Goal: Information Seeking & Learning: Learn about a topic

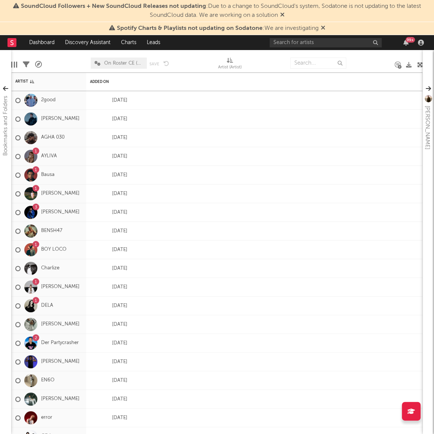
scroll to position [68, 0]
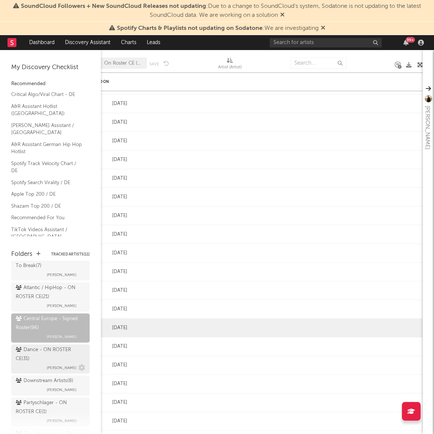
click at [47, 363] on span "[PERSON_NAME]" at bounding box center [62, 367] width 30 height 9
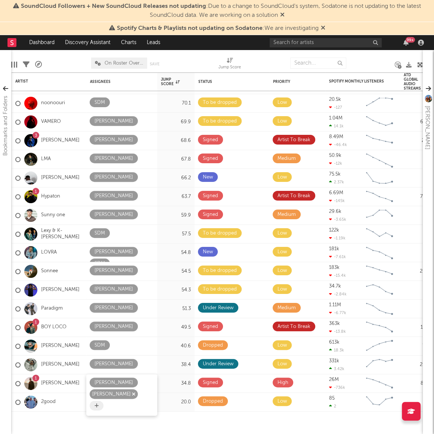
click at [132, 393] on icon "button" at bounding box center [134, 393] width 4 height 5
click at [99, 391] on icon at bounding box center [96, 393] width 4 height 5
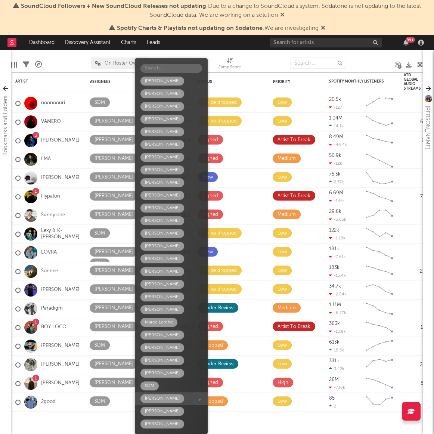
click at [163, 400] on div "Sam Bittner" at bounding box center [162, 398] width 35 height 9
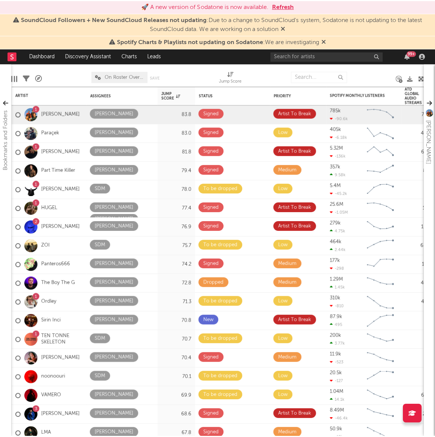
scroll to position [68, 0]
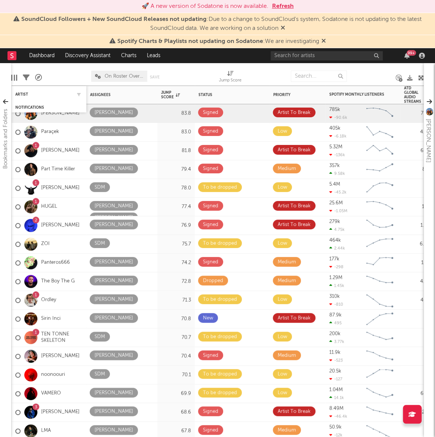
click at [23, 89] on div "Artist" at bounding box center [48, 94] width 67 height 15
click at [300, 78] on input "text" at bounding box center [319, 76] width 56 height 11
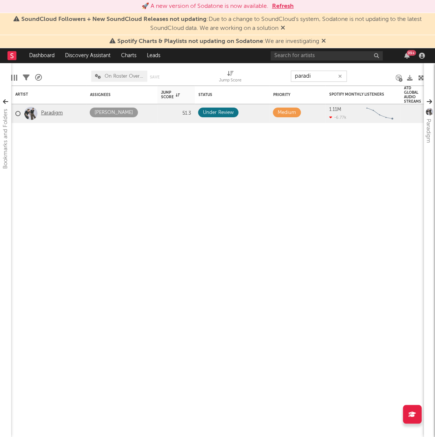
type input "paradi"
click at [46, 114] on link "Paradigm" at bounding box center [52, 113] width 22 height 6
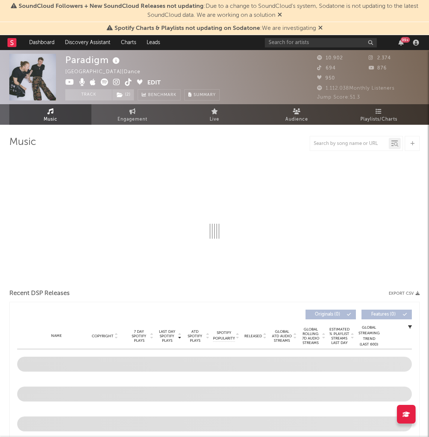
select select "6m"
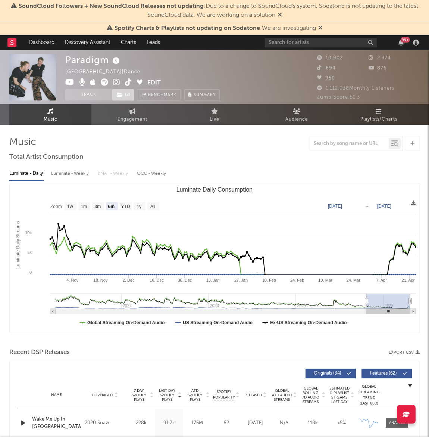
click at [131, 97] on span "( 2 )" at bounding box center [123, 94] width 22 height 11
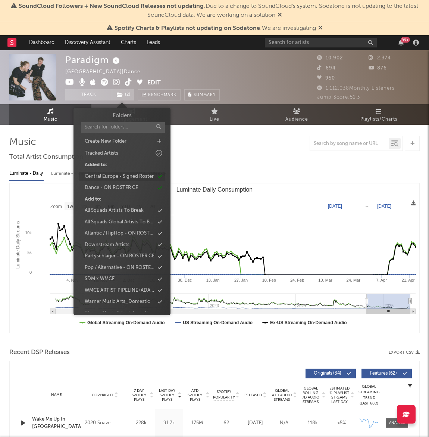
click at [134, 176] on div "Central Europe - Signed Roster" at bounding box center [119, 176] width 69 height 7
click at [134, 176] on div "Dance - ON ROSTER CE" at bounding box center [110, 176] width 53 height 7
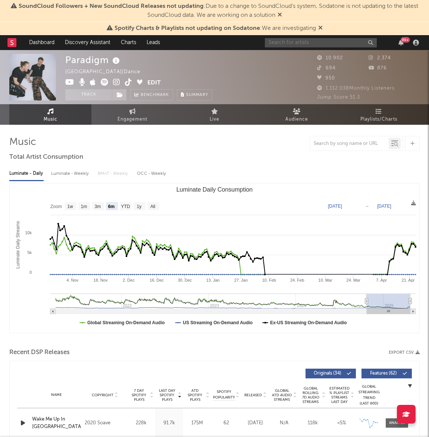
click at [357, 43] on input "text" at bounding box center [321, 42] width 112 height 9
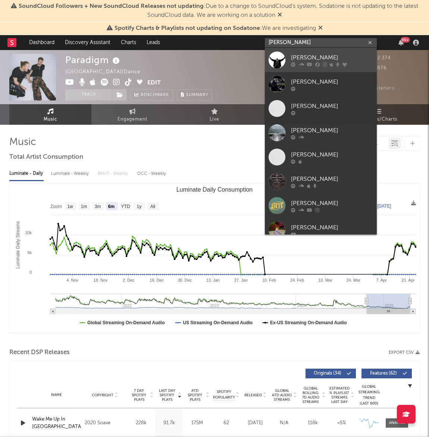
type input "[PERSON_NAME]"
click at [341, 49] on link "[PERSON_NAME]" at bounding box center [321, 60] width 112 height 24
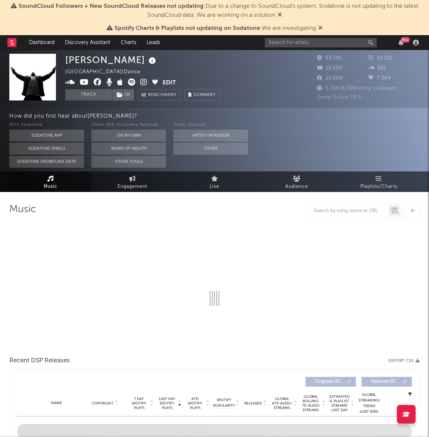
select select "6m"
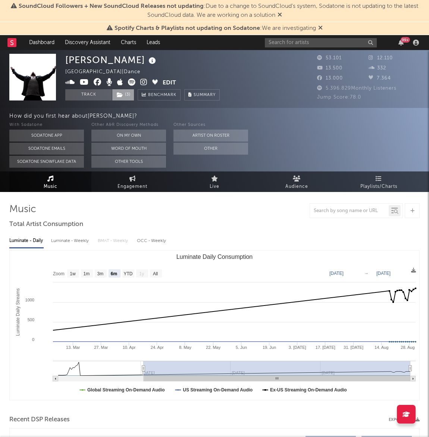
click at [125, 95] on span "( 3 )" at bounding box center [123, 94] width 22 height 11
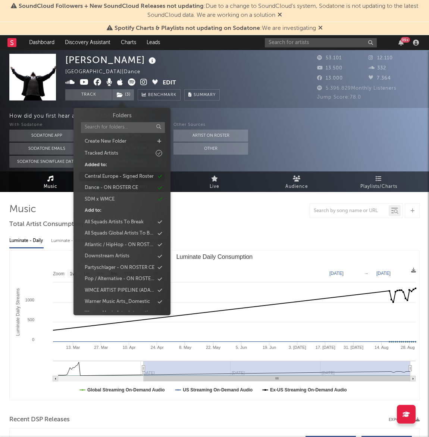
click at [131, 179] on div "Central Europe - Signed Roster" at bounding box center [119, 176] width 69 height 7
click at [131, 175] on div "Dance - ON ROSTER CE" at bounding box center [111, 176] width 53 height 7
click at [127, 177] on div "SDM x WMCE" at bounding box center [122, 177] width 86 height 10
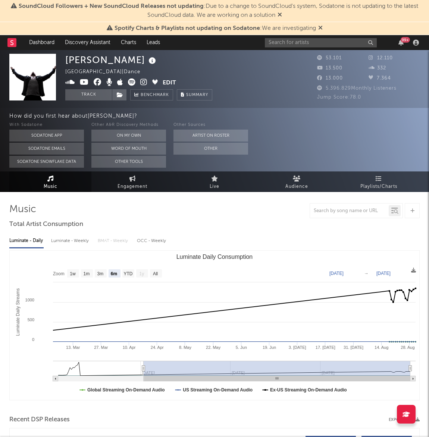
click at [269, 152] on div "With Sodatone Sodatone App Sodatone Emails Sodatone Snowflake Data Other A&R Di…" at bounding box center [219, 144] width 420 height 47
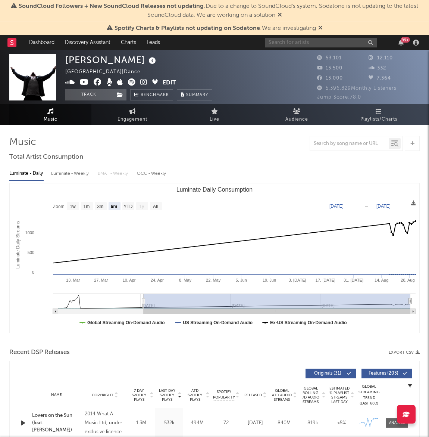
click at [322, 43] on input "text" at bounding box center [321, 42] width 112 height 9
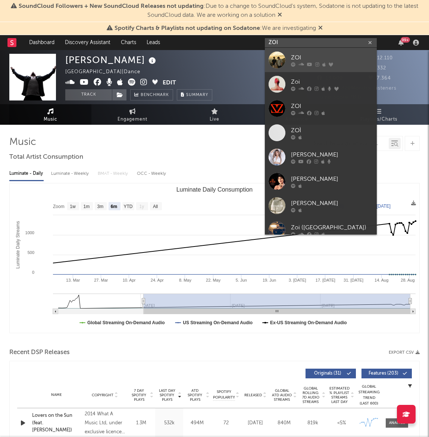
type input "ZOI"
click at [299, 51] on link "ZOI" at bounding box center [321, 60] width 112 height 24
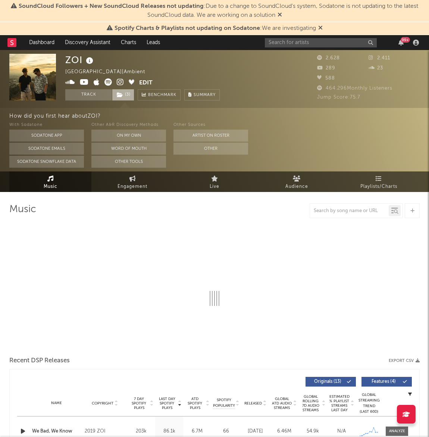
click at [132, 93] on span "( 3 )" at bounding box center [123, 94] width 22 height 11
select select "6m"
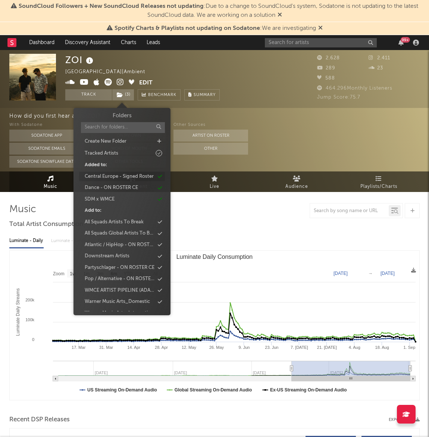
click at [124, 175] on div "Central Europe - Signed Roster" at bounding box center [119, 176] width 69 height 7
click at [124, 177] on div "Dance - ON ROSTER CE" at bounding box center [111, 176] width 53 height 7
click at [124, 176] on div "SDM x WMCE" at bounding box center [122, 177] width 86 height 10
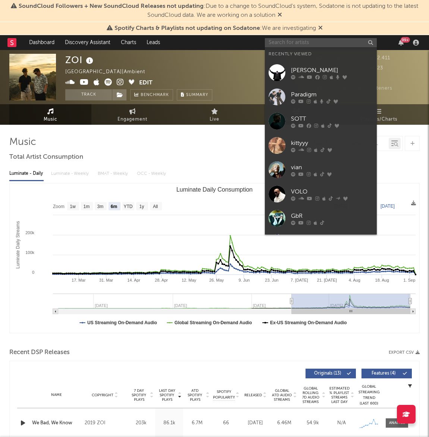
click at [310, 43] on input "text" at bounding box center [321, 42] width 112 height 9
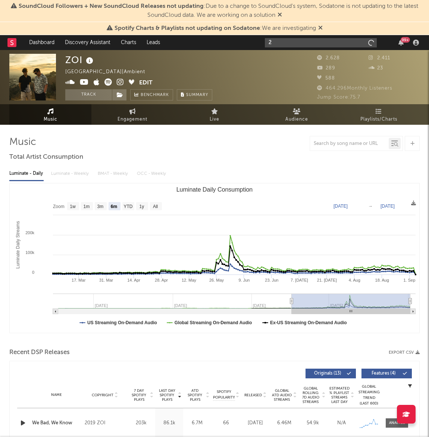
type input "2g"
click at [369, 42] on icon "button" at bounding box center [371, 42] width 4 height 5
click at [41, 44] on link "Dashboard" at bounding box center [42, 42] width 36 height 15
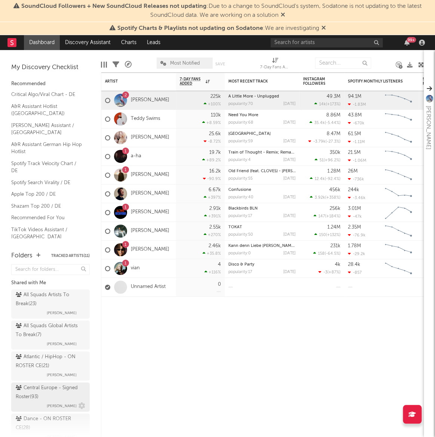
click at [36, 395] on div "Central Europe - Signed Roster ( 93 )" at bounding box center [50, 393] width 68 height 18
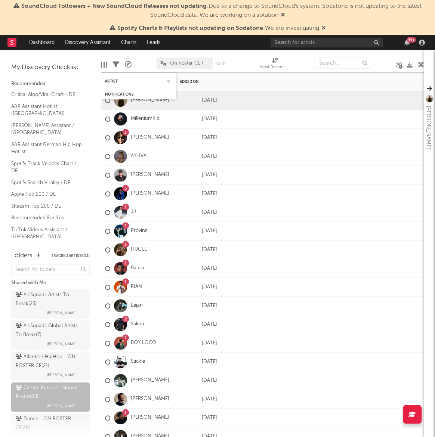
click at [118, 83] on div "Artist" at bounding box center [138, 81] width 67 height 15
click at [114, 81] on div "Artist" at bounding box center [133, 81] width 56 height 4
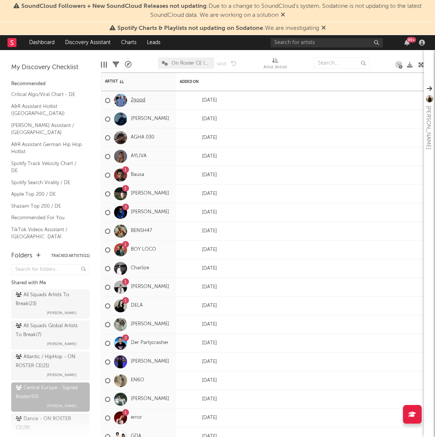
click at [143, 101] on link "2good" at bounding box center [138, 100] width 15 height 6
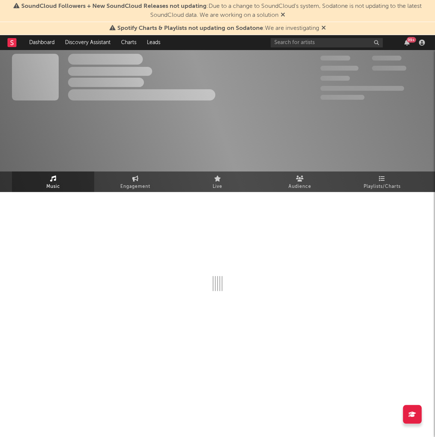
select select "1w"
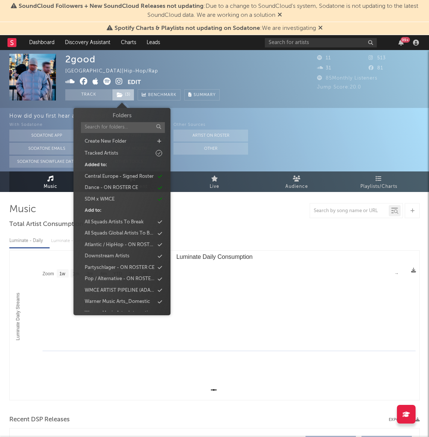
click at [129, 93] on span "( 3 )" at bounding box center [123, 94] width 22 height 11
click at [121, 178] on div "Central Europe - Signed Roster" at bounding box center [119, 176] width 69 height 7
click at [121, 178] on div "Dance - ON ROSTER CE" at bounding box center [111, 176] width 53 height 7
click at [121, 178] on div "SDM x WMCE" at bounding box center [122, 177] width 86 height 10
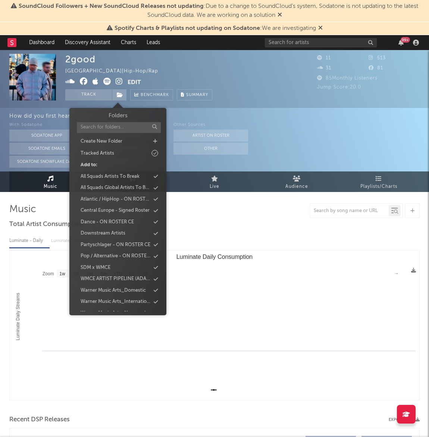
click at [204, 74] on div "2good [GEOGRAPHIC_DATA] | Hip-Hop/Rap Edit Track Benchmark Summary" at bounding box center [138, 77] width 147 height 47
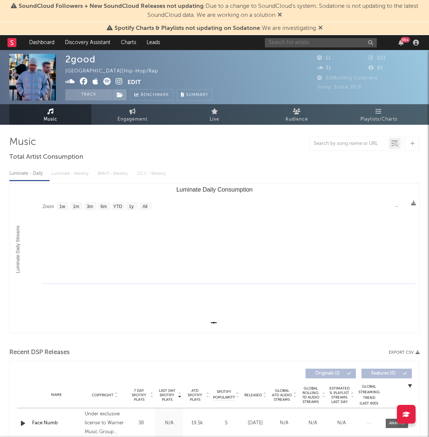
click at [292, 44] on input "text" at bounding box center [321, 42] width 112 height 9
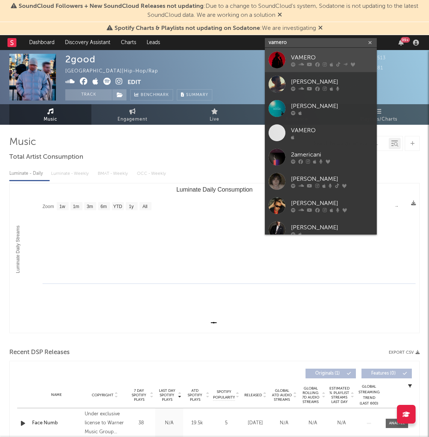
type input "vamero"
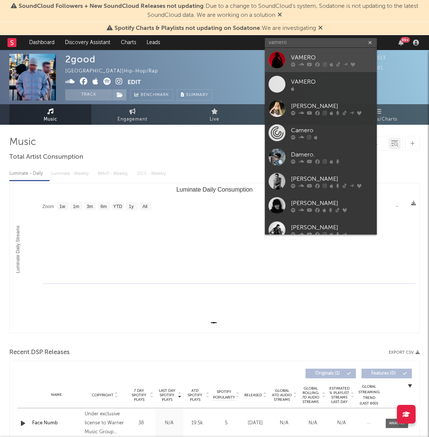
click at [294, 53] on div "VAMERO" at bounding box center [332, 57] width 82 height 9
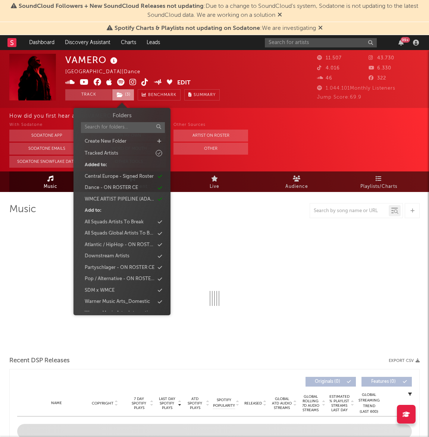
click at [131, 94] on span "( 3 )" at bounding box center [123, 94] width 22 height 11
select select "6m"
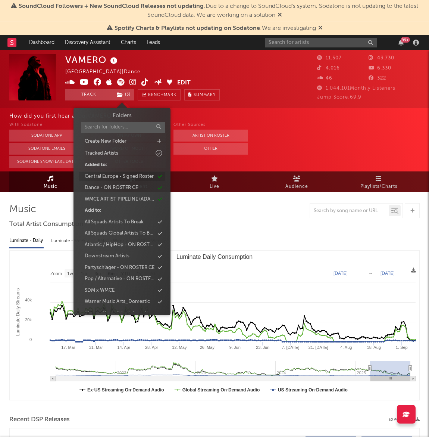
click at [128, 175] on div "Central Europe - Signed Roster" at bounding box center [119, 176] width 69 height 7
click at [128, 175] on div "Dance - ON ROSTER CE" at bounding box center [111, 176] width 53 height 7
click at [128, 175] on div "WMCE ARTIST PIPELINE (ADA + A&R)" at bounding box center [119, 176] width 70 height 7
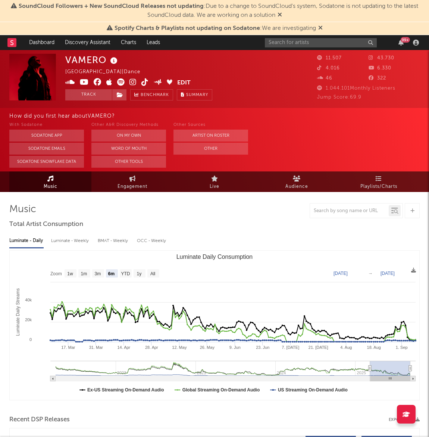
click at [207, 44] on nav "Dashboard Discovery Assistant Charts Leads 99 +" at bounding box center [214, 42] width 429 height 15
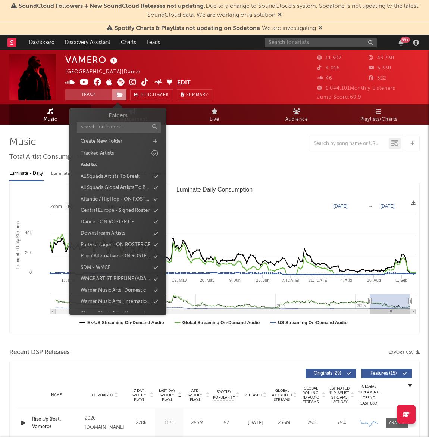
click at [123, 95] on icon at bounding box center [120, 94] width 6 height 5
click at [101, 279] on div "WMCE ARTIST PIPELINE (ADA + A&R)" at bounding box center [116, 278] width 70 height 7
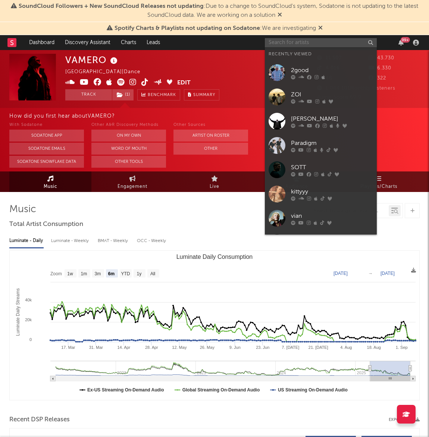
click at [304, 42] on input "text" at bounding box center [321, 42] width 112 height 9
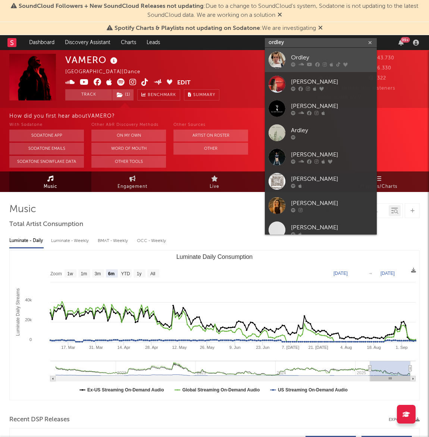
type input "ordley"
click at [303, 49] on link "Ordley" at bounding box center [321, 60] width 112 height 24
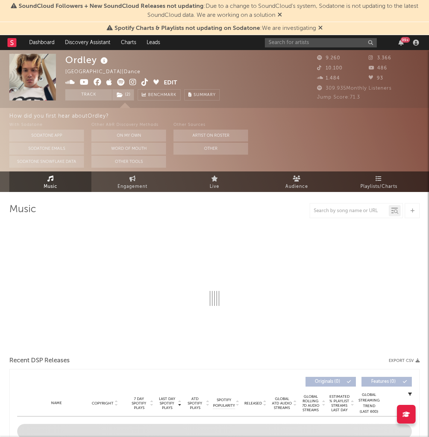
select select "6m"
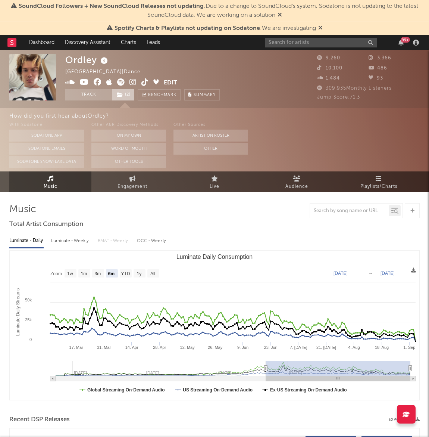
click at [117, 96] on icon at bounding box center [120, 94] width 6 height 5
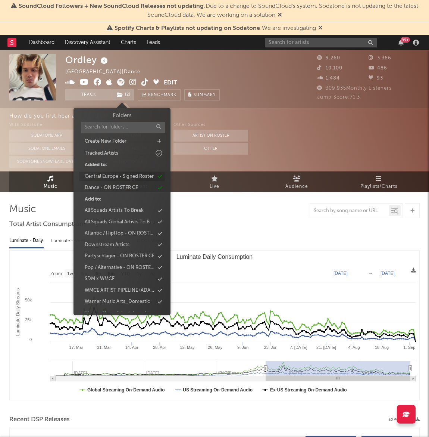
click at [125, 180] on div "Central Europe - Signed Roster" at bounding box center [119, 176] width 69 height 7
click at [122, 177] on div "Dance - ON ROSTER CE" at bounding box center [110, 176] width 53 height 7
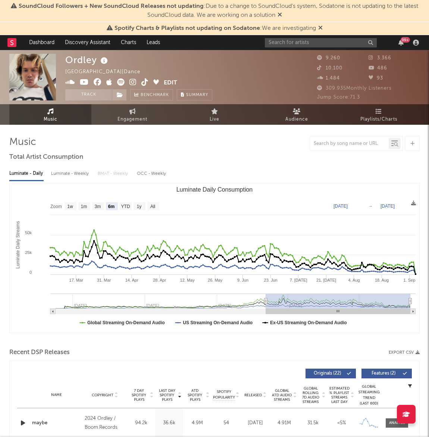
click at [243, 144] on div at bounding box center [214, 143] width 411 height 15
click at [245, 146] on div at bounding box center [214, 143] width 411 height 15
click at [241, 136] on div at bounding box center [214, 143] width 411 height 15
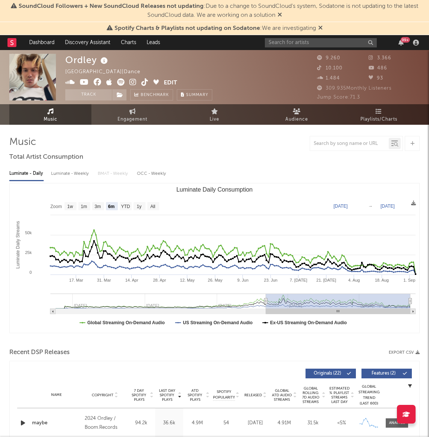
click at [287, 44] on input "text" at bounding box center [321, 42] width 112 height 9
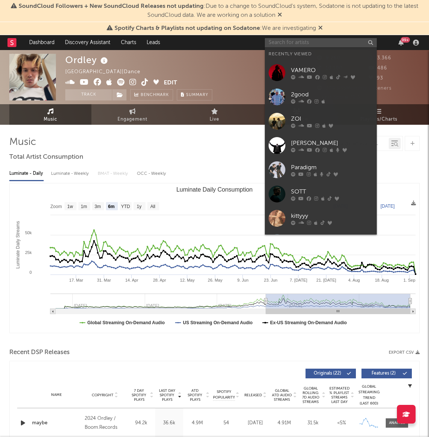
click at [287, 44] on input "text" at bounding box center [321, 42] width 112 height 9
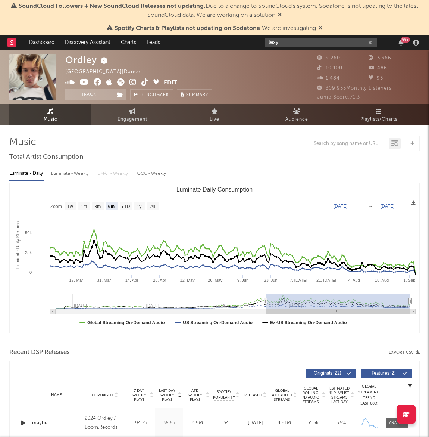
click at [298, 42] on input "lexy" at bounding box center [321, 42] width 112 height 9
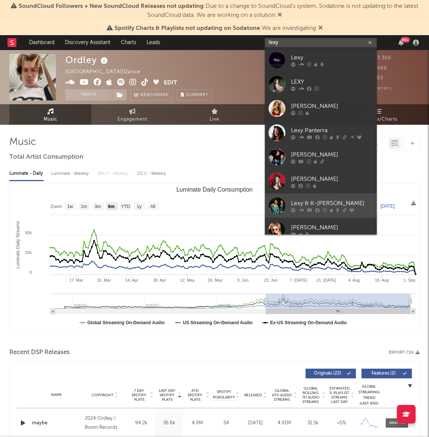
type input "lexy"
click at [317, 199] on div "Lexy & K-[PERSON_NAME]" at bounding box center [332, 203] width 82 height 9
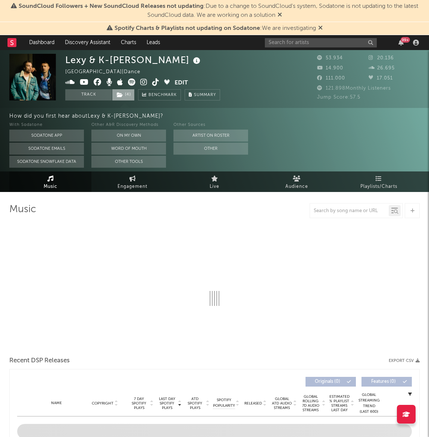
select select "6m"
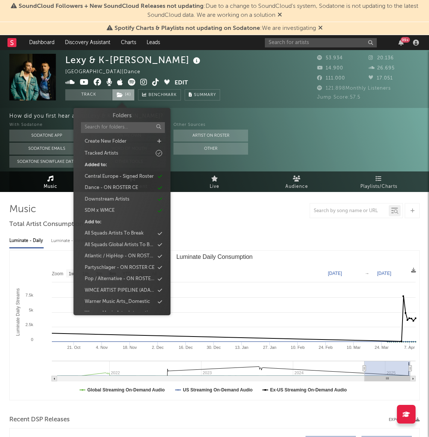
click at [121, 93] on icon at bounding box center [120, 94] width 6 height 5
click at [132, 210] on div "SDM x WMCE" at bounding box center [122, 211] width 86 height 10
click at [135, 190] on div "Dance - ON ROSTER CE" at bounding box center [111, 187] width 53 height 7
click at [137, 179] on div "Central Europe - Signed Roster" at bounding box center [119, 176] width 69 height 7
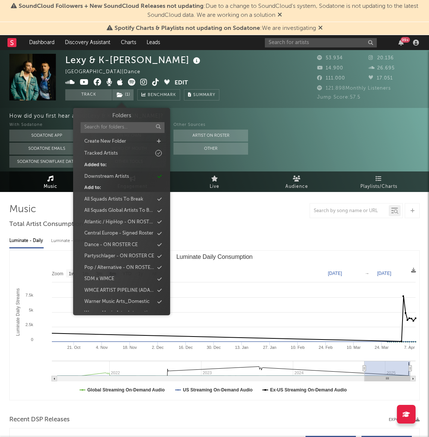
click at [270, 78] on div "Lexy & K-[PERSON_NAME] [GEOGRAPHIC_DATA] | Dance Edit Track ( 1 ) Benchmark Sum…" at bounding box center [186, 77] width 243 height 47
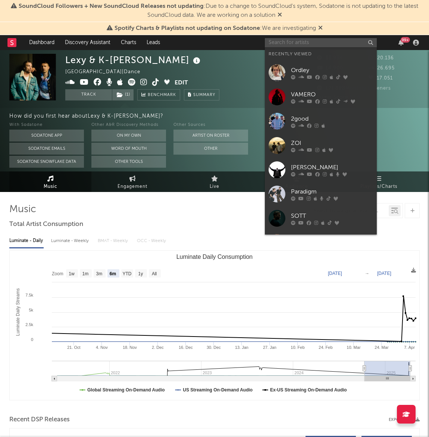
click at [282, 41] on input "text" at bounding box center [321, 42] width 112 height 9
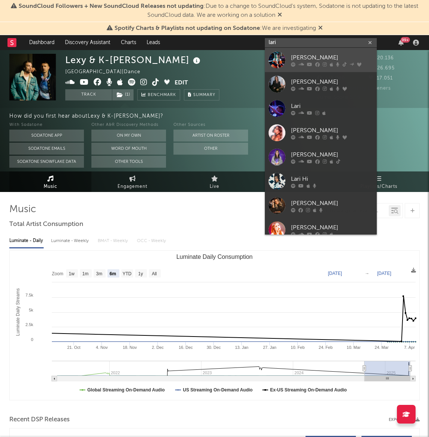
type input "lari"
click at [308, 60] on div "[PERSON_NAME]" at bounding box center [332, 57] width 82 height 9
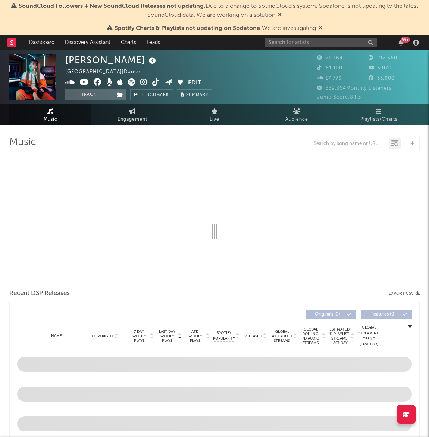
click at [247, 90] on div "[PERSON_NAME] [GEOGRAPHIC_DATA] | Dance Edit Track Benchmark Summary" at bounding box center [186, 77] width 243 height 47
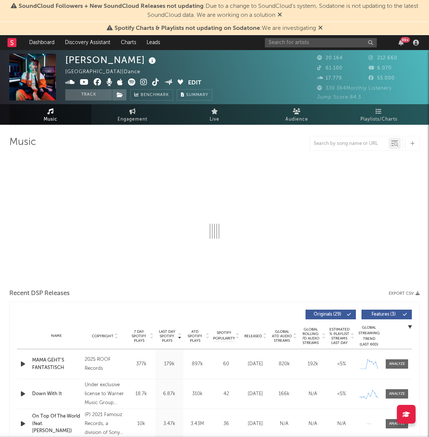
select select "6m"
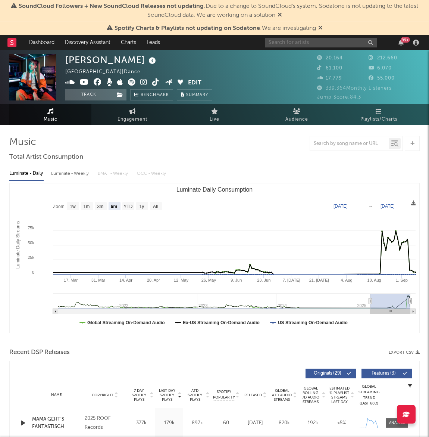
click at [297, 41] on input "text" at bounding box center [321, 42] width 112 height 9
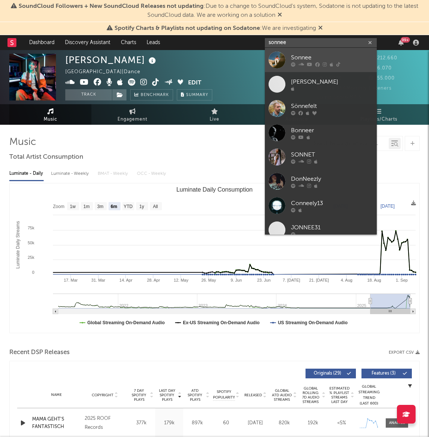
type input "sonnee"
click at [303, 56] on div "Sonnee" at bounding box center [332, 57] width 82 height 9
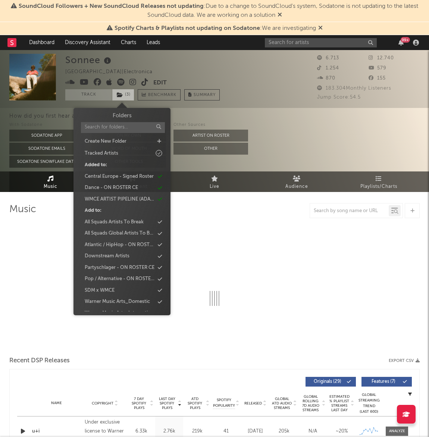
click at [127, 97] on span "( 3 )" at bounding box center [123, 94] width 22 height 11
select select "6m"
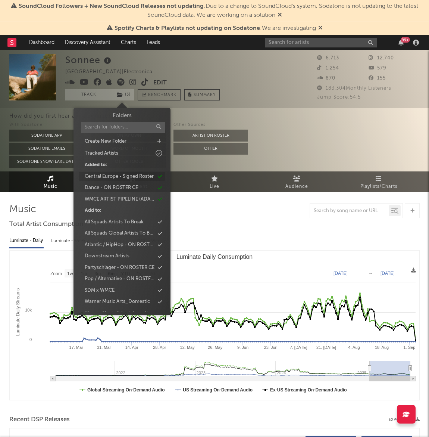
click at [135, 177] on div "Central Europe - Signed Roster" at bounding box center [119, 176] width 69 height 7
click at [135, 177] on div "Dance - ON ROSTER CE" at bounding box center [111, 176] width 53 height 7
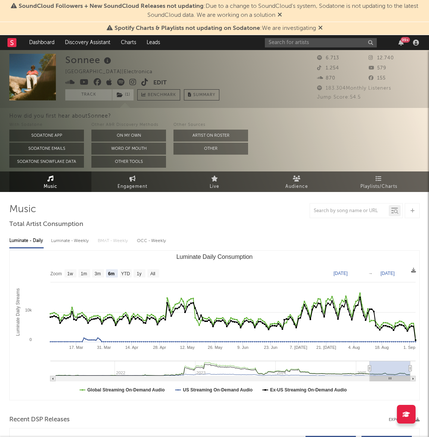
click at [263, 131] on div "With Sodatone Sodatone App Sodatone Emails Sodatone Snowflake Data Other A&R Di…" at bounding box center [219, 144] width 420 height 47
click at [30, 44] on link "Dashboard" at bounding box center [42, 42] width 36 height 15
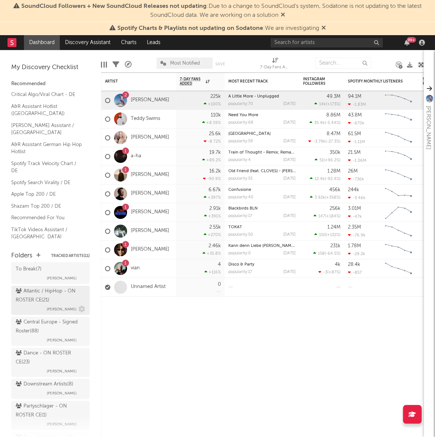
scroll to position [102, 0]
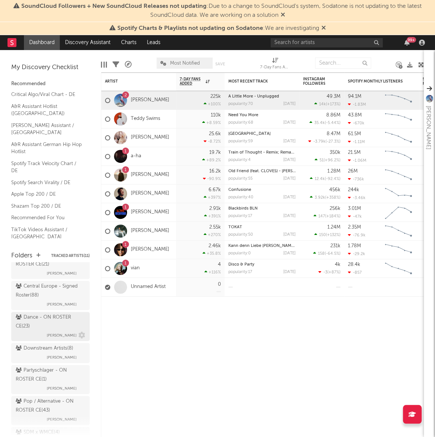
click at [53, 323] on div "Dance - ON ROSTER CE ( 23 )" at bounding box center [50, 322] width 68 height 18
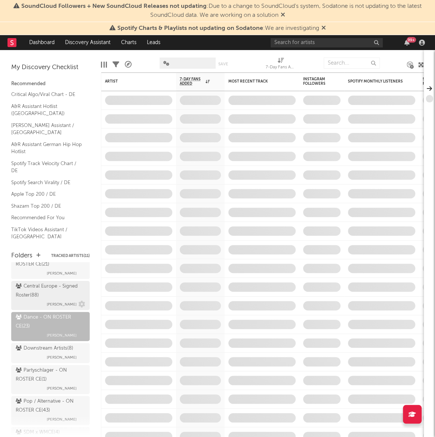
click at [51, 300] on span "[PERSON_NAME]" at bounding box center [62, 304] width 30 height 9
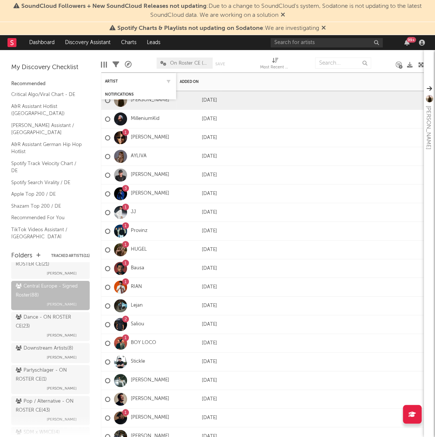
click at [108, 77] on div "Artist" at bounding box center [138, 81] width 67 height 15
click at [109, 82] on div "Artist" at bounding box center [133, 81] width 56 height 4
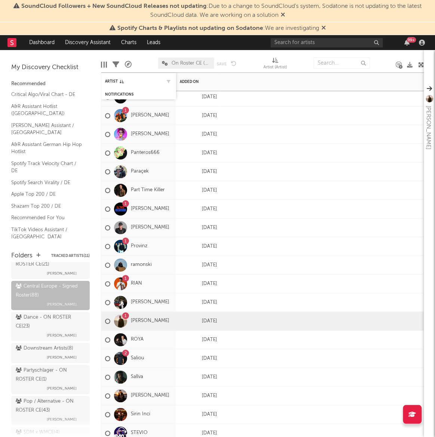
click at [114, 78] on div "Artist" at bounding box center [138, 81] width 67 height 15
click at [113, 79] on div "Artist" at bounding box center [133, 81] width 56 height 4
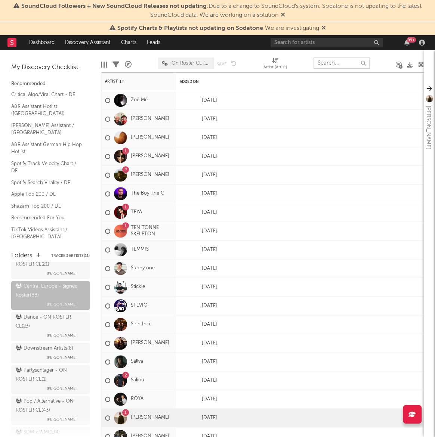
click at [342, 61] on input "text" at bounding box center [341, 63] width 56 height 11
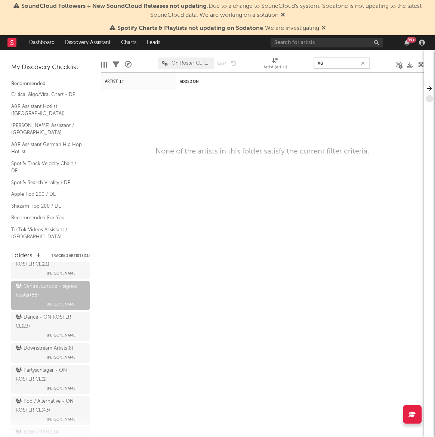
type input "x"
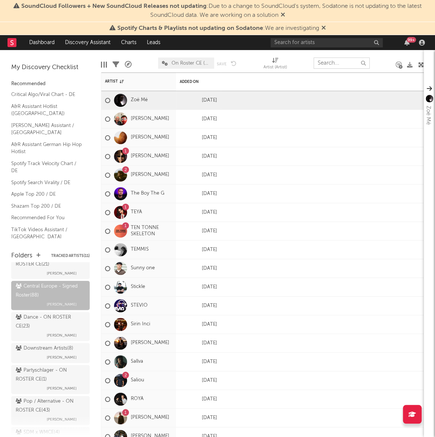
click at [347, 63] on input "text" at bounding box center [341, 63] width 56 height 11
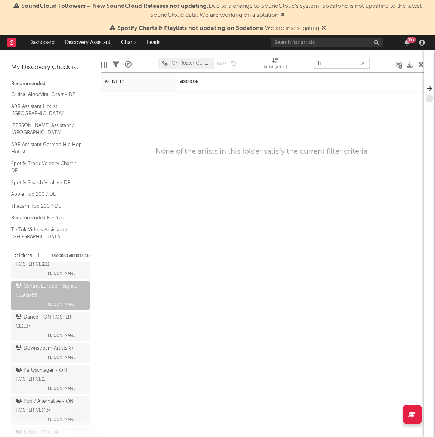
type input "f"
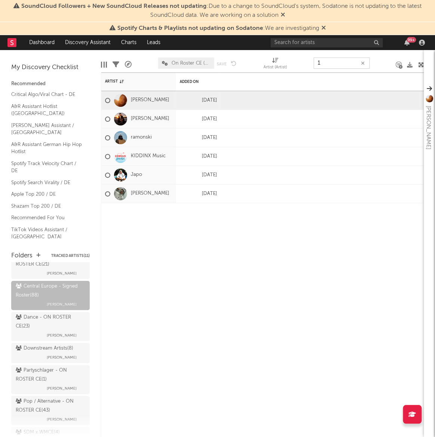
type input "15"
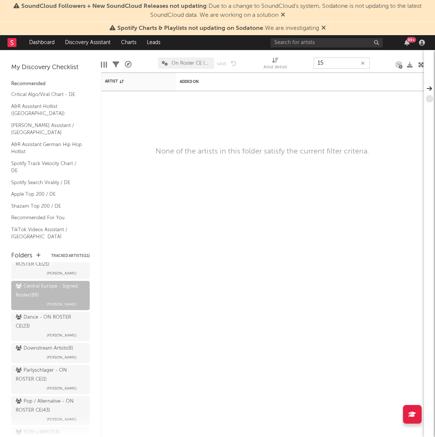
click at [365, 61] on button "button" at bounding box center [363, 63] width 6 height 7
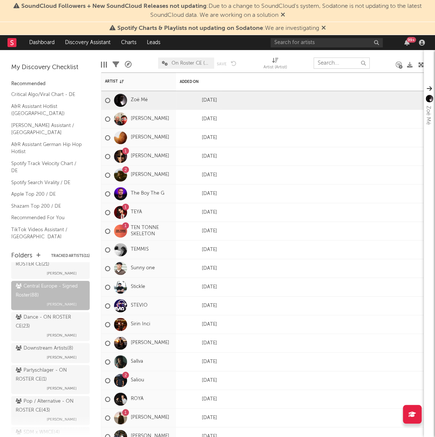
click at [334, 64] on input "text" at bounding box center [341, 63] width 56 height 11
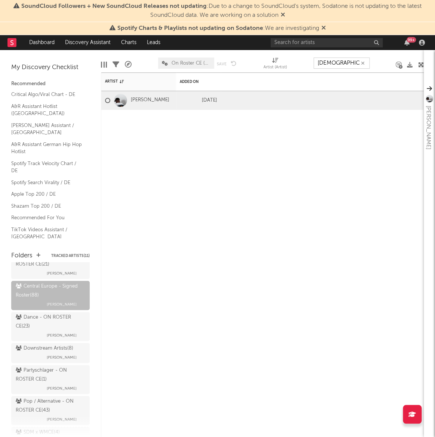
type input "[DEMOGRAPHIC_DATA]"
click at [183, 99] on div "[DATE]" at bounding box center [198, 100] width 37 height 9
click at [156, 100] on link "[PERSON_NAME]" at bounding box center [150, 100] width 38 height 6
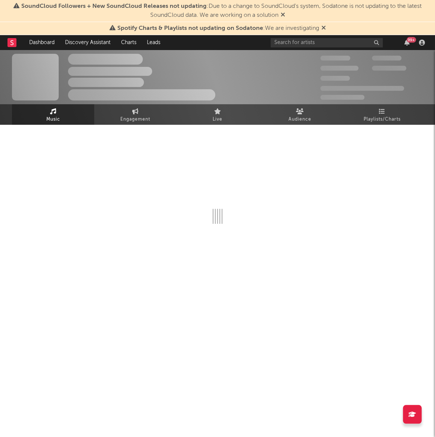
click at [220, 134] on div at bounding box center [217, 199] width 411 height 148
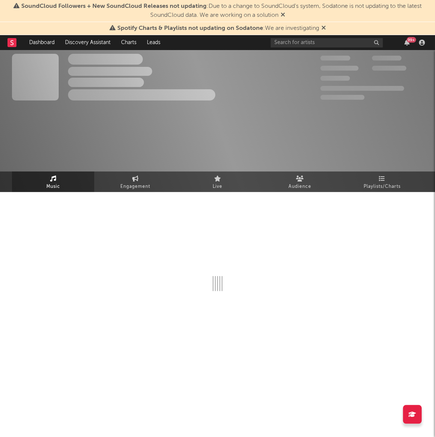
select select "1w"
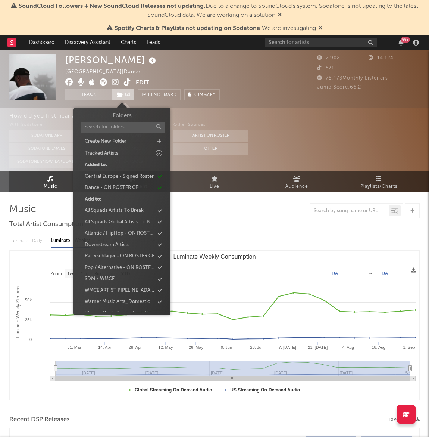
click at [127, 92] on span "( 2 )" at bounding box center [123, 94] width 22 height 11
click at [125, 177] on div "Central Europe - Signed Roster" at bounding box center [119, 176] width 69 height 7
click at [124, 178] on div "Dance - ON ROSTER CE" at bounding box center [110, 176] width 53 height 7
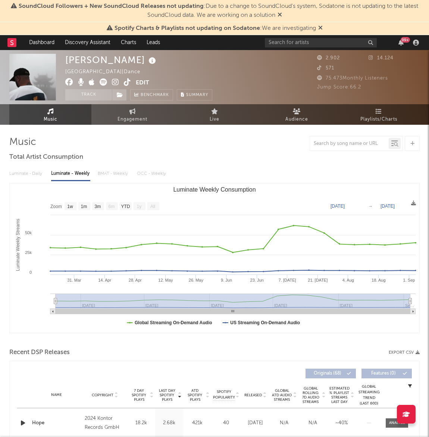
click at [230, 99] on div "[PERSON_NAME] [GEOGRAPHIC_DATA] | Dance Edit Track Benchmark Summary" at bounding box center [186, 77] width 243 height 47
click at [327, 42] on input "text" at bounding box center [321, 42] width 112 height 9
click at [289, 45] on input "sentir" at bounding box center [321, 42] width 112 height 9
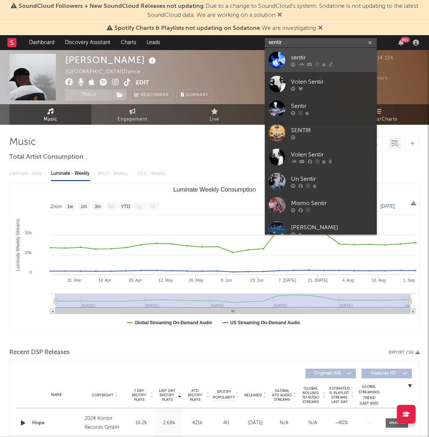
type input "sentir"
click at [286, 56] on link "sentir" at bounding box center [321, 60] width 112 height 24
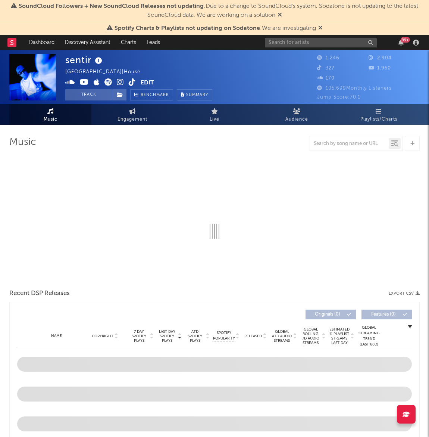
select select "6m"
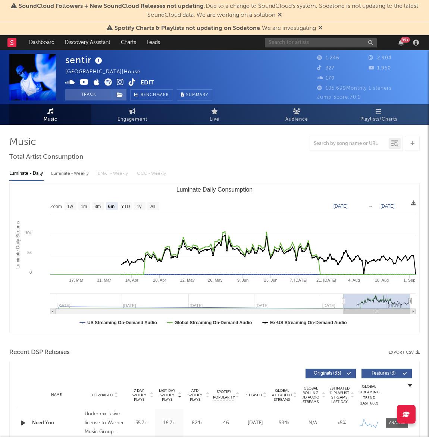
click at [330, 44] on input "text" at bounding box center [321, 42] width 112 height 9
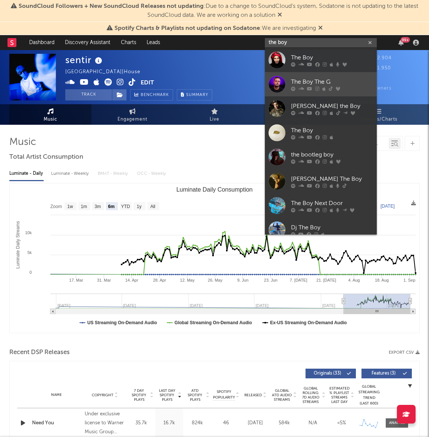
type input "the boy"
click at [318, 86] on div "The Boy The G" at bounding box center [332, 81] width 82 height 9
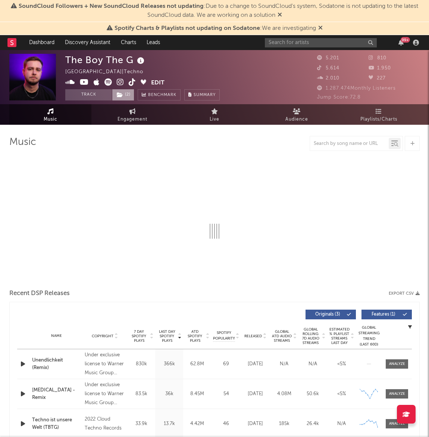
click at [130, 93] on span "( 2 )" at bounding box center [123, 94] width 22 height 11
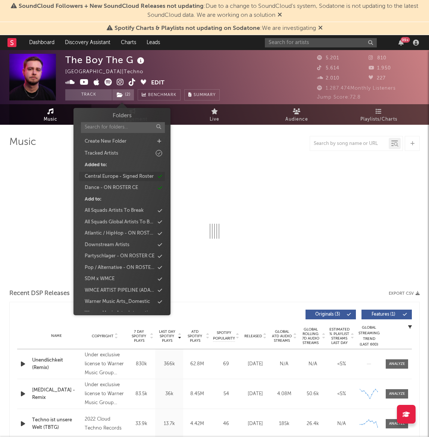
click at [127, 173] on div "Central Europe - Signed Roster" at bounding box center [119, 176] width 69 height 7
select select "6m"
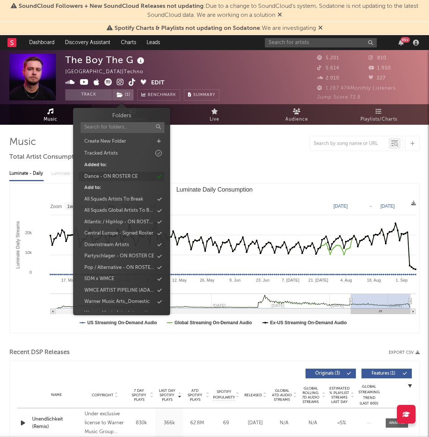
click at [127, 174] on div "Dance - ON ROSTER CE" at bounding box center [110, 176] width 53 height 7
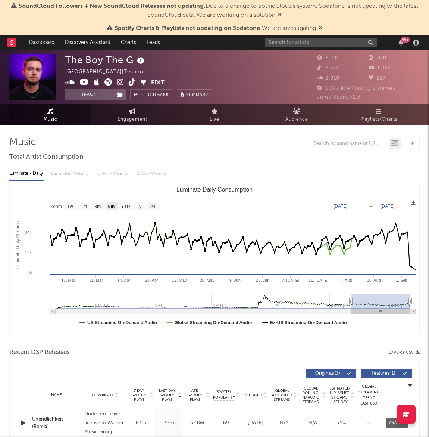
click at [250, 146] on div at bounding box center [214, 143] width 411 height 15
click at [340, 44] on input "text" at bounding box center [321, 42] width 112 height 9
type input "ten tonne"
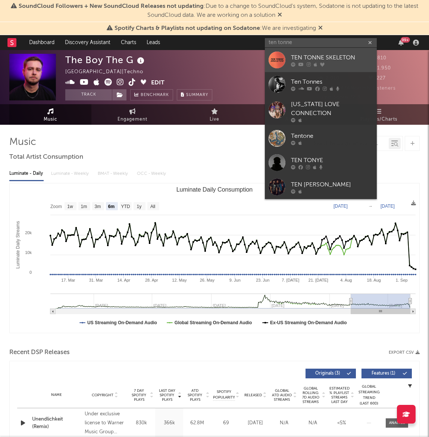
click at [326, 58] on div "TEN TONNE SKELETON" at bounding box center [332, 57] width 82 height 9
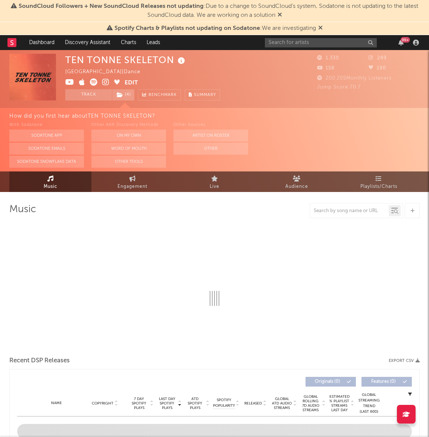
click at [294, 74] on div "TEN TONNE SKELETON [GEOGRAPHIC_DATA] | Dance Edit Track ( 4 ) Benchmark Summary" at bounding box center [186, 77] width 243 height 47
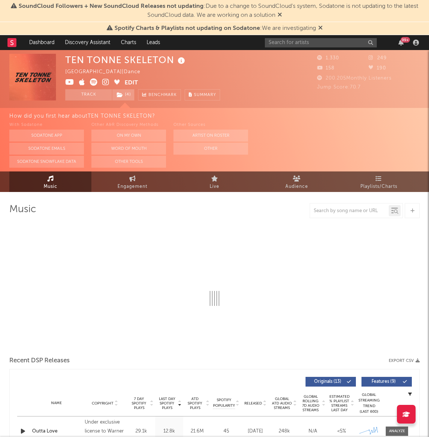
select select "6m"
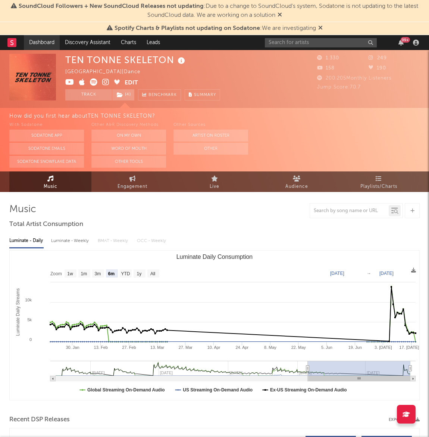
click at [35, 40] on link "Dashboard" at bounding box center [42, 42] width 36 height 15
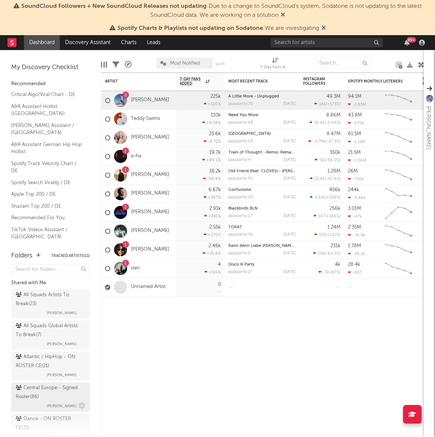
click at [47, 393] on div "Central Europe - Signed Roster ( 86 )" at bounding box center [50, 393] width 68 height 18
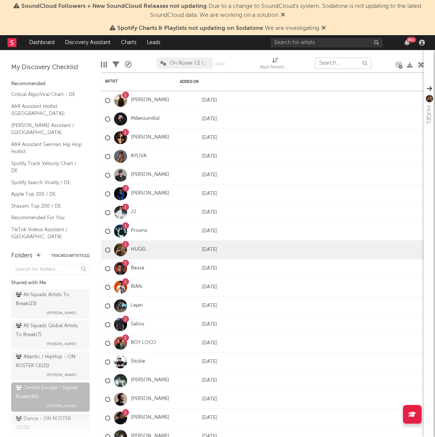
click at [329, 66] on input "text" at bounding box center [343, 63] width 56 height 11
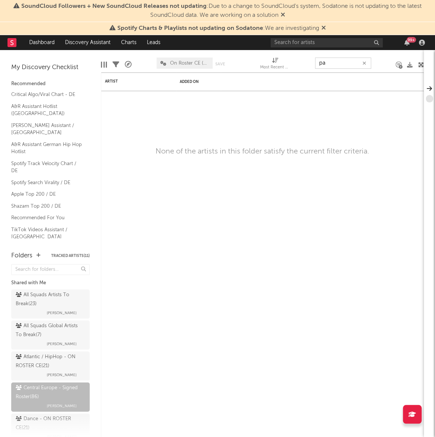
type input "p"
type input "s"
type input "z"
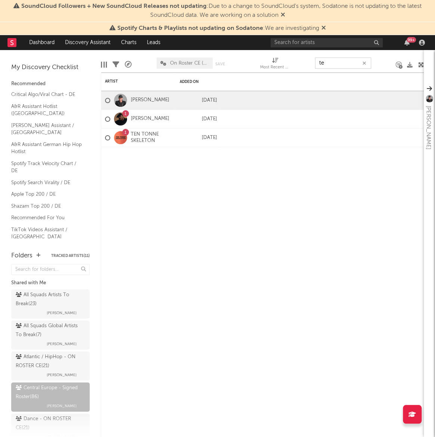
type input "t"
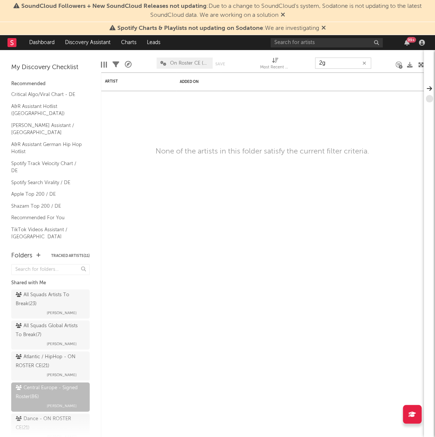
type input "2"
type input "s"
type input "v"
type input "o"
type input "l"
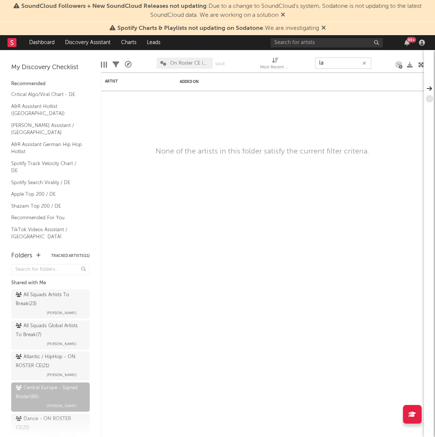
type input "l"
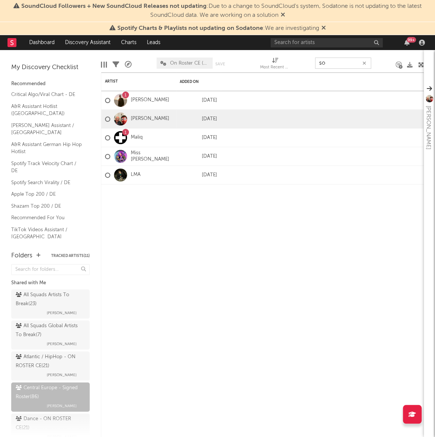
type input "s"
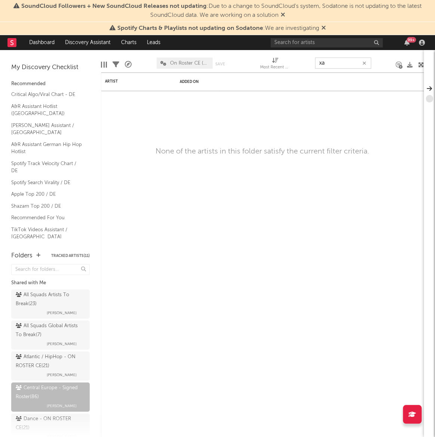
type input "x"
type input "f"
type input "i"
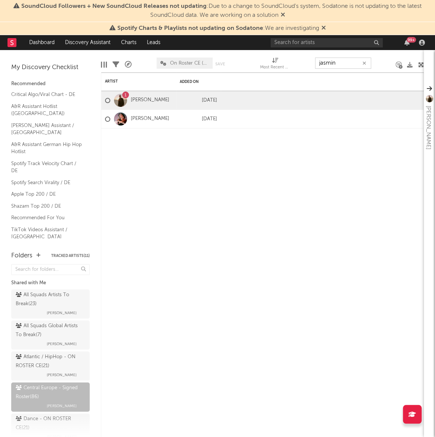
click at [329, 67] on input "jasmin" at bounding box center [343, 63] width 56 height 11
type input "D"
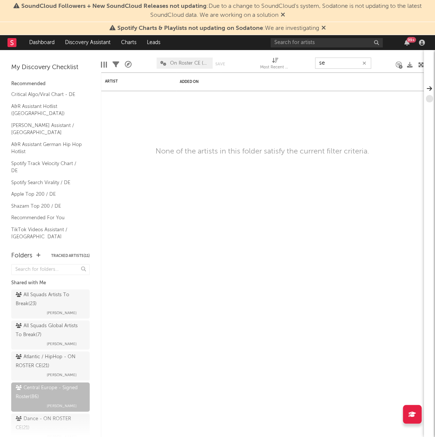
type input "s"
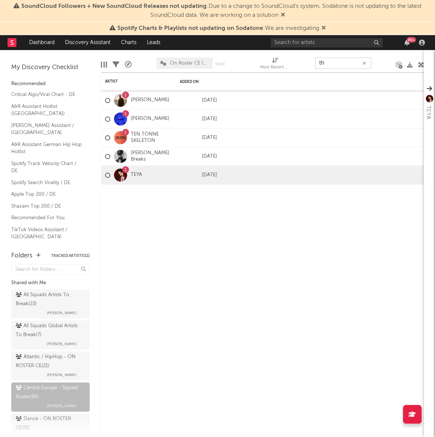
type input "t"
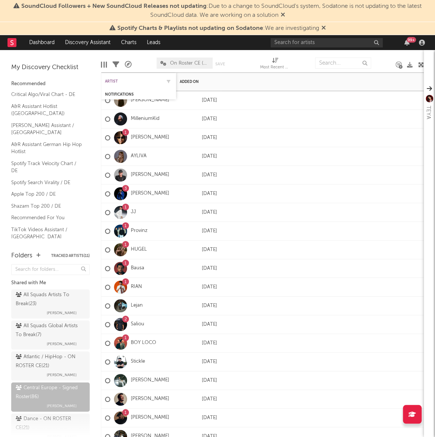
click at [114, 79] on div "Artist" at bounding box center [133, 81] width 56 height 4
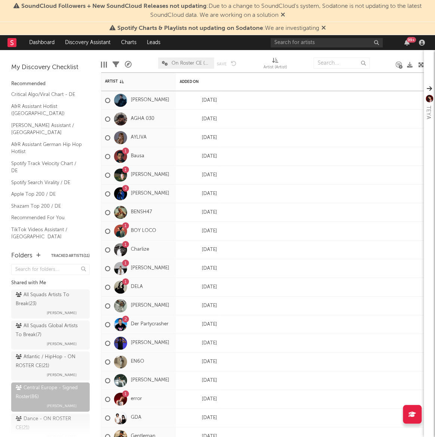
click at [336, 70] on div at bounding box center [341, 63] width 56 height 19
click at [334, 56] on div at bounding box center [341, 63] width 56 height 19
click at [333, 64] on input "text" at bounding box center [341, 63] width 56 height 11
type input "dar"
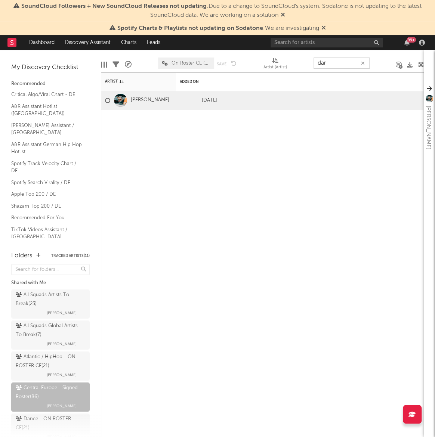
click at [362, 63] on icon "button" at bounding box center [363, 63] width 4 height 5
